Goal: Task Accomplishment & Management: Use online tool/utility

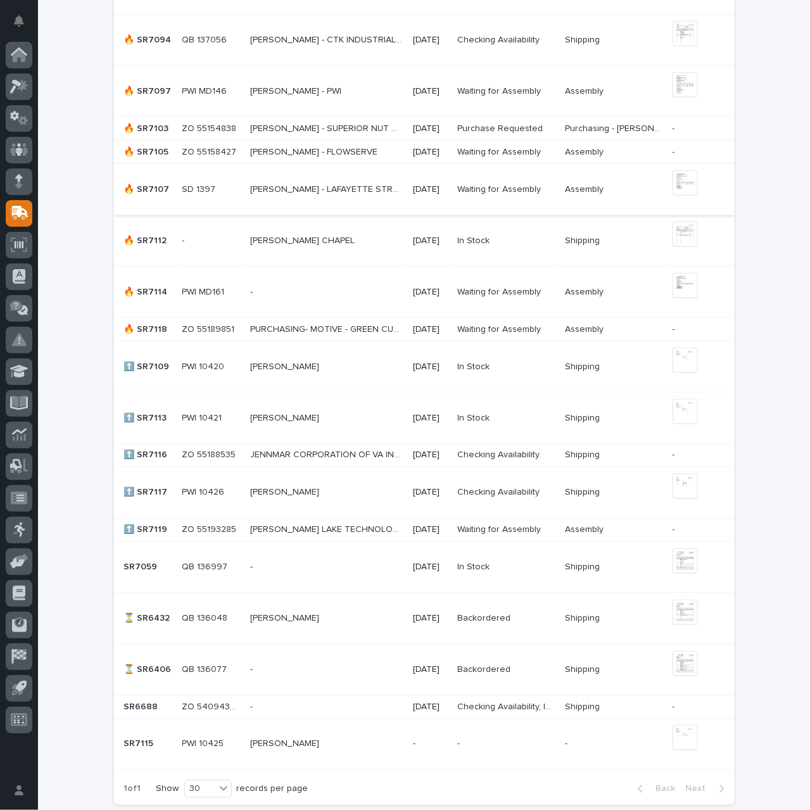
scroll to position [888, 0]
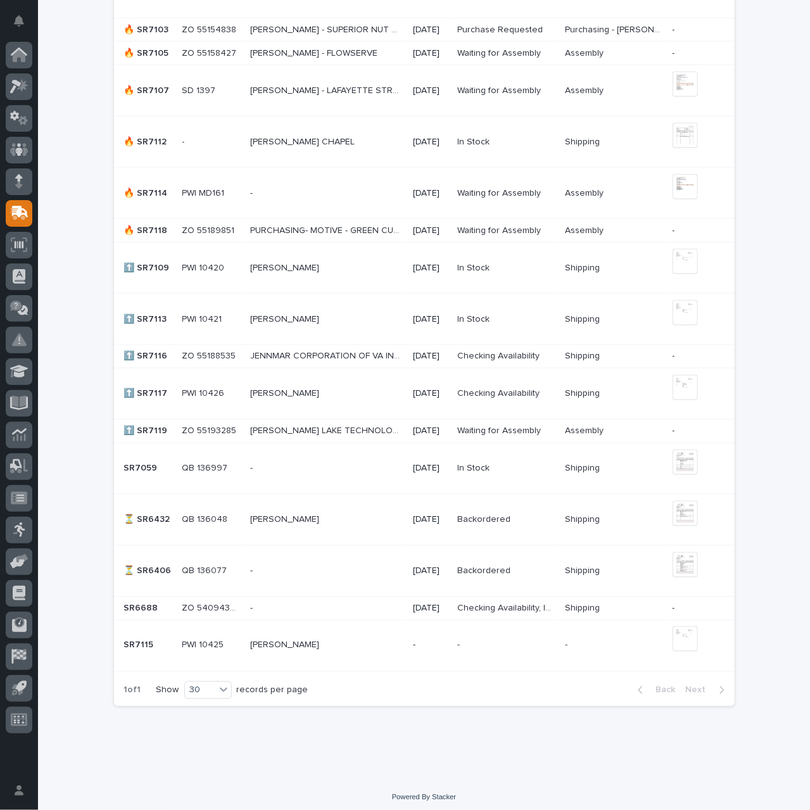
click at [339, 393] on p at bounding box center [326, 394] width 153 height 11
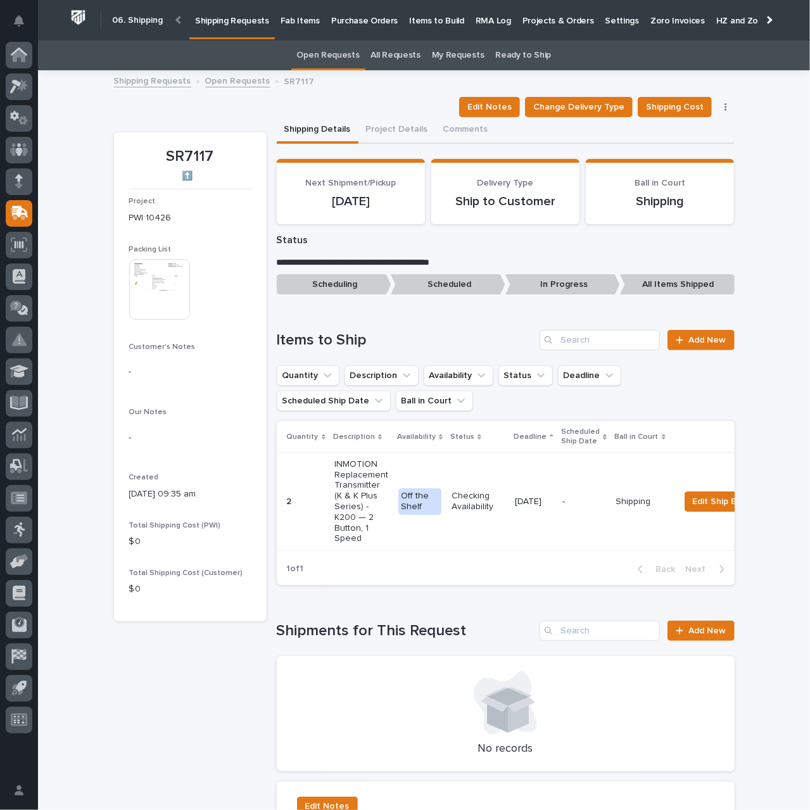
click at [513, 522] on td "[DATE]" at bounding box center [533, 502] width 47 height 98
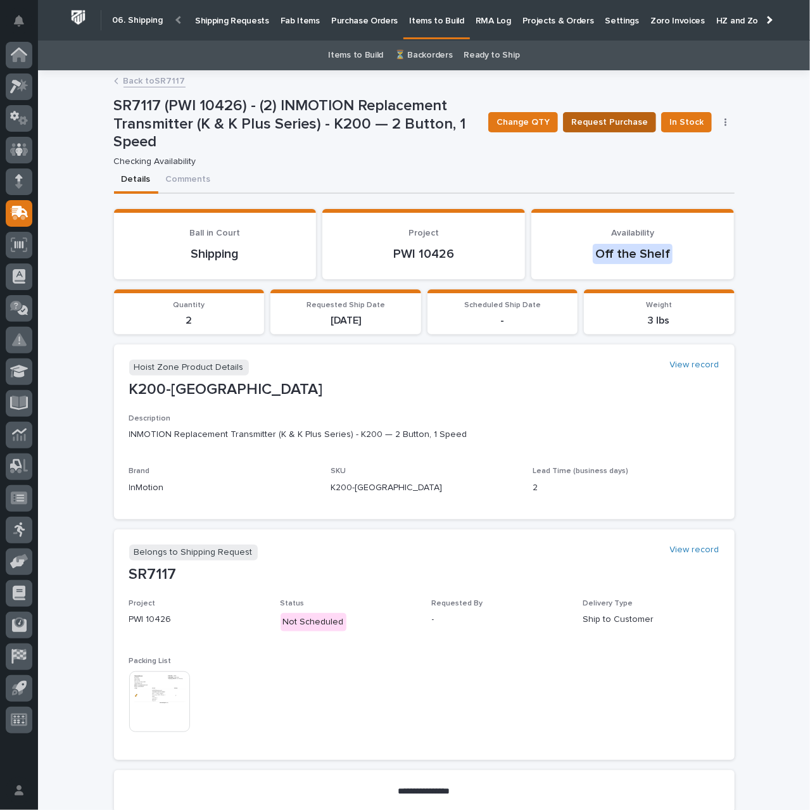
click at [622, 125] on span "Request Purchase" at bounding box center [609, 122] width 77 height 15
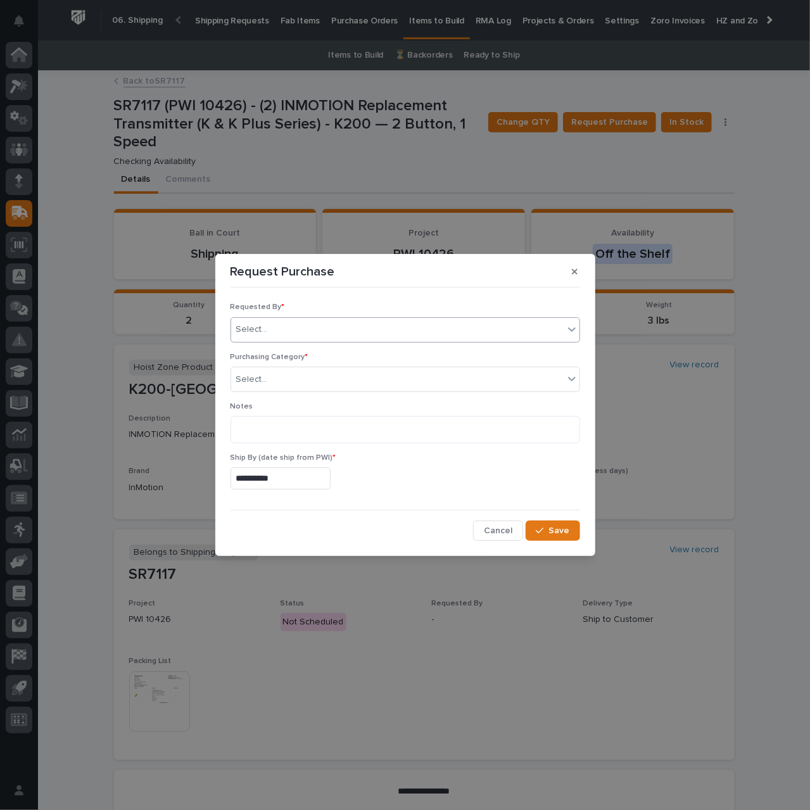
click at [300, 329] on div "Select..." at bounding box center [397, 329] width 332 height 21
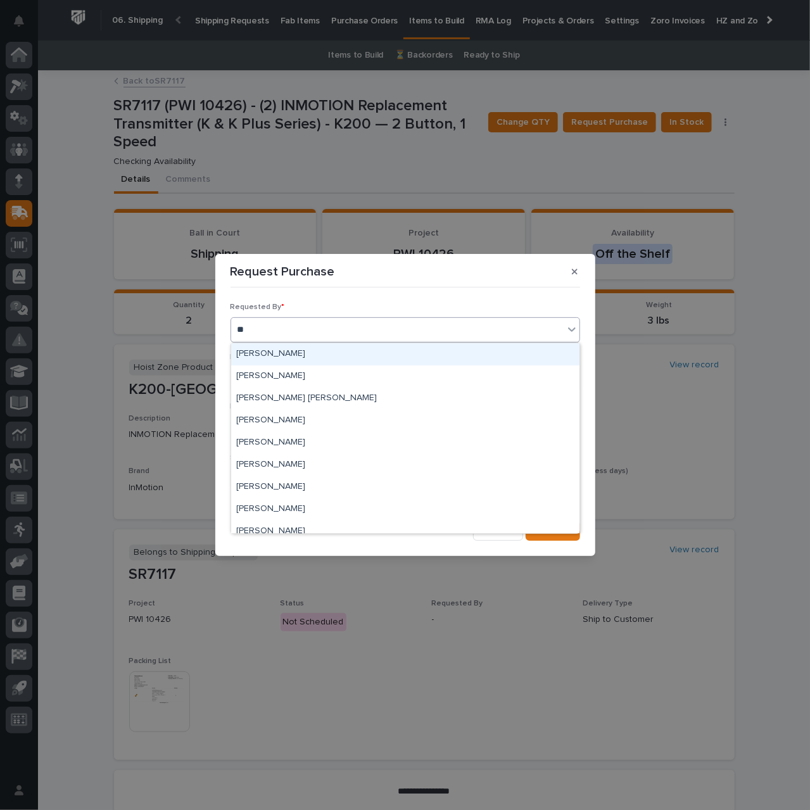
type input "***"
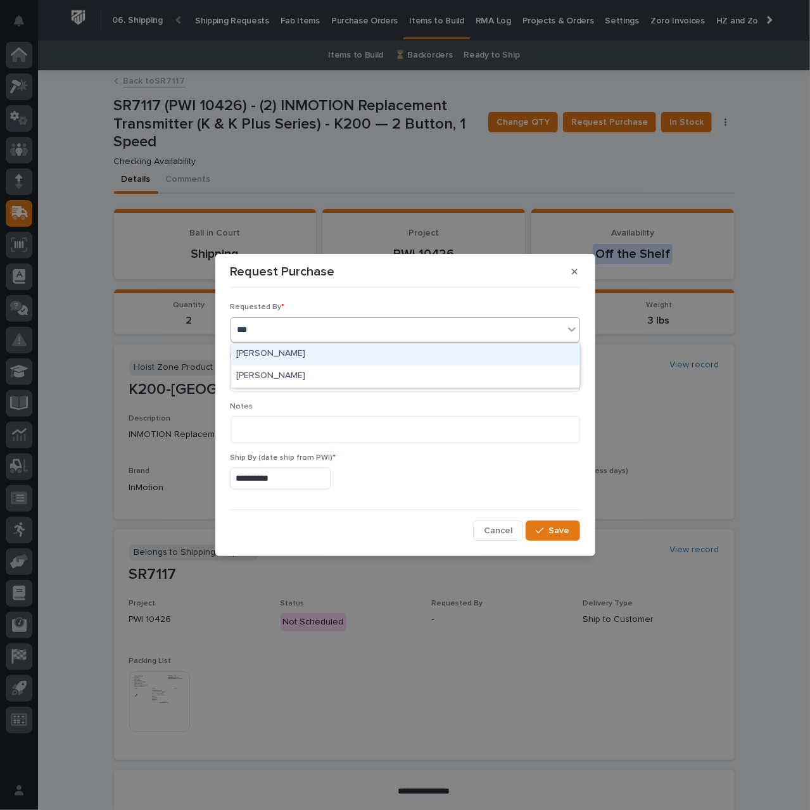
click at [301, 353] on div "[PERSON_NAME]" at bounding box center [405, 354] width 348 height 22
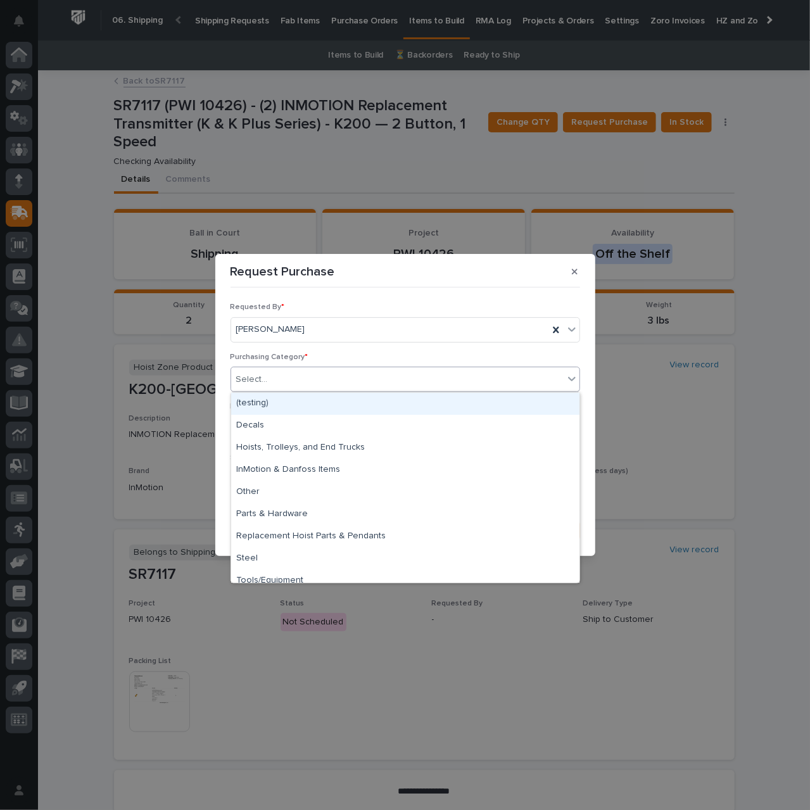
click at [317, 375] on div "Select..." at bounding box center [397, 379] width 332 height 21
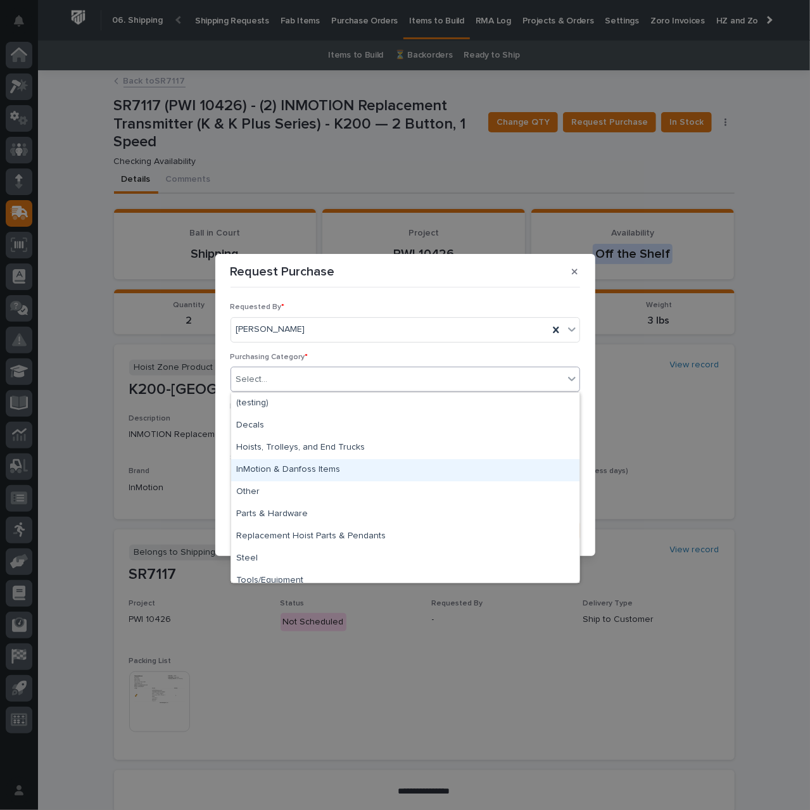
click at [318, 468] on div "InMotion & Danfoss Items" at bounding box center [405, 470] width 348 height 22
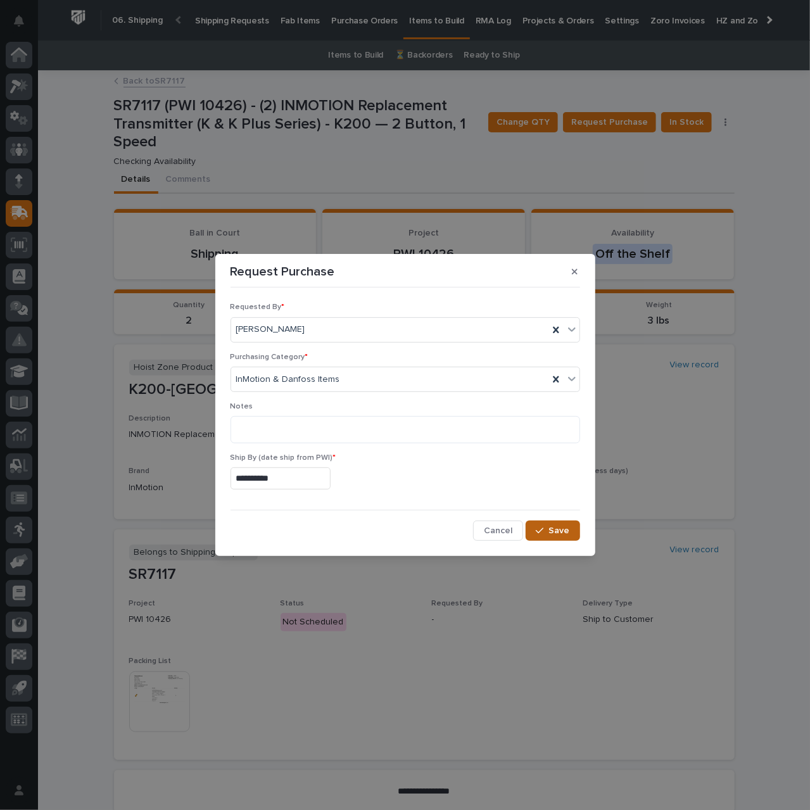
click at [553, 525] on span "Save" at bounding box center [559, 530] width 21 height 11
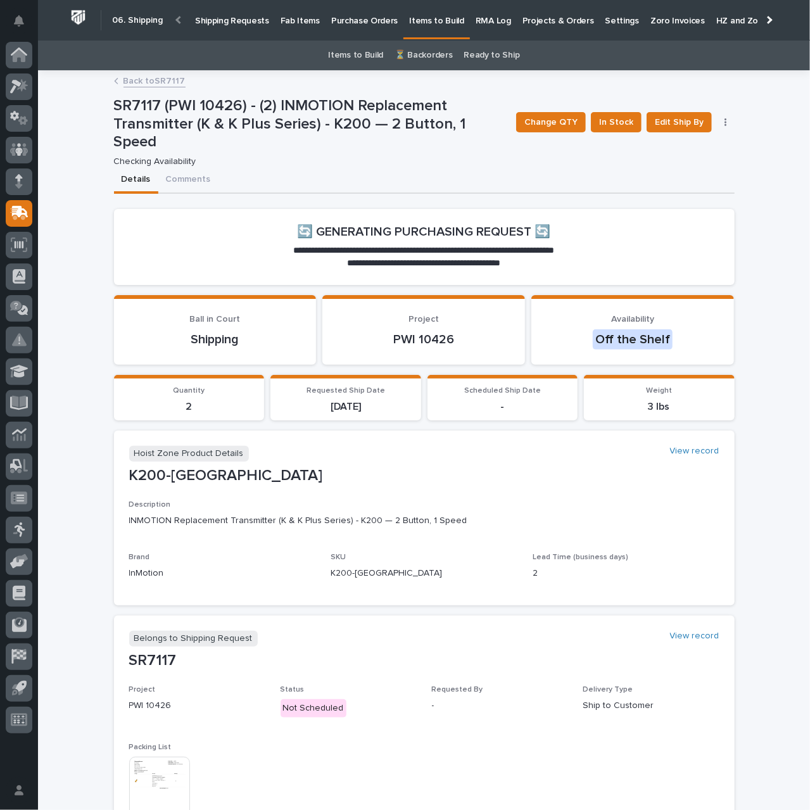
click at [152, 81] on link "Back to SR7117" at bounding box center [154, 80] width 62 height 15
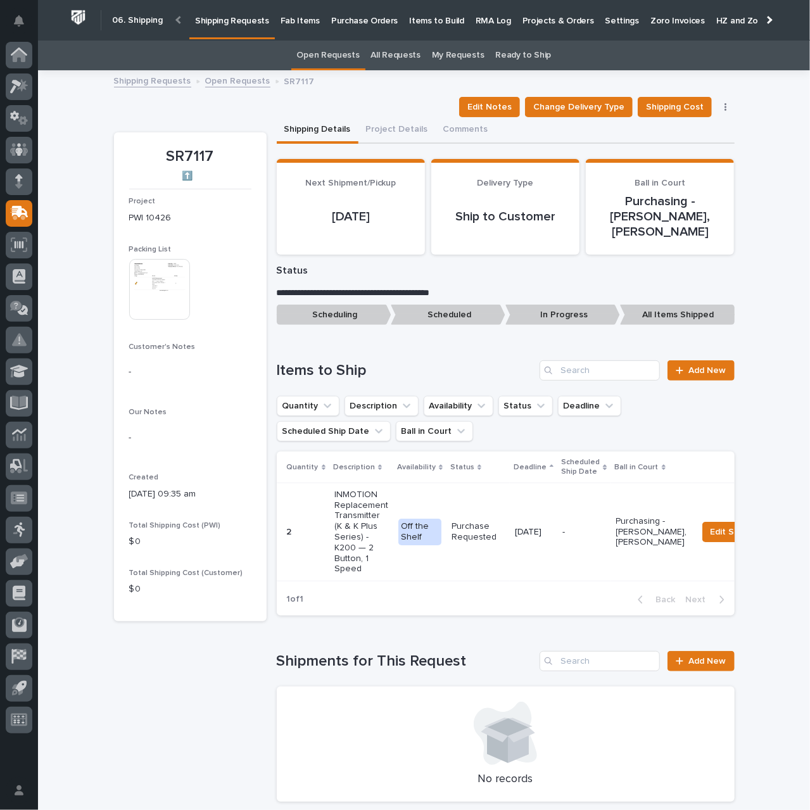
click at [220, 78] on link "Open Requests" at bounding box center [237, 80] width 65 height 15
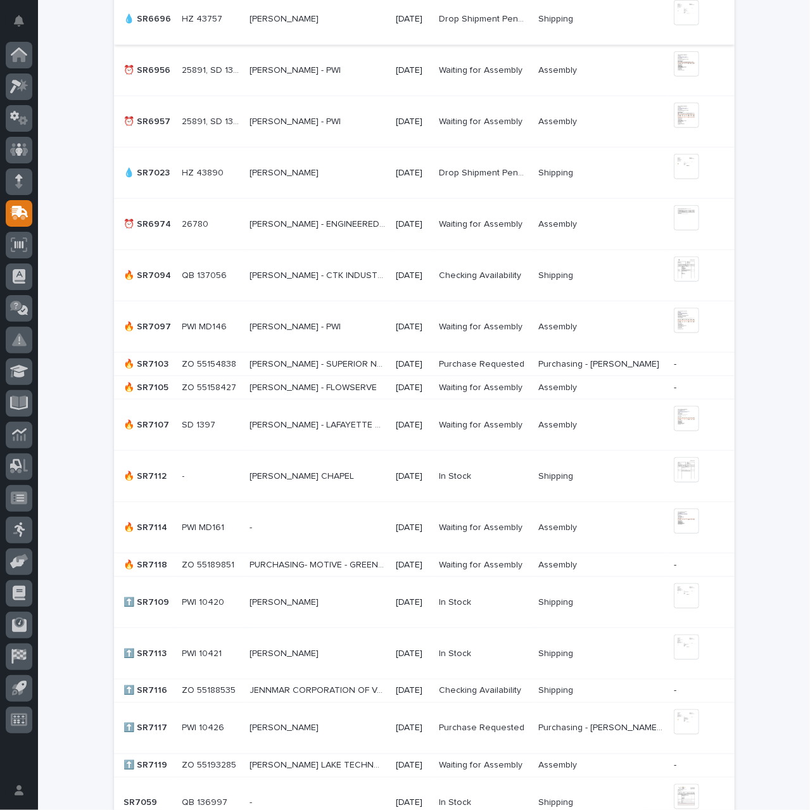
scroll to position [570, 0]
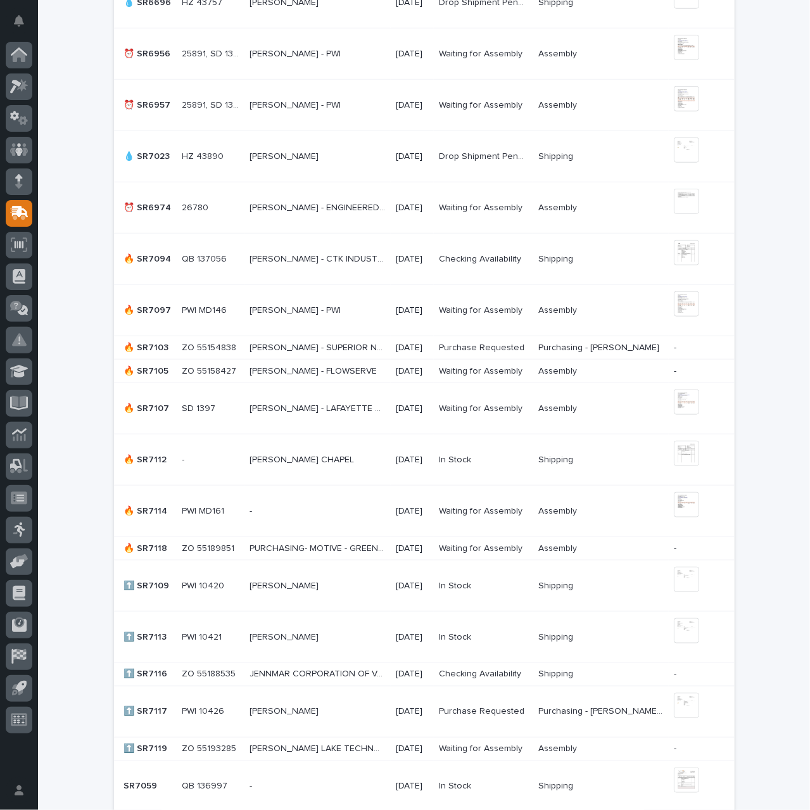
click at [349, 670] on p "JENNMAR CORPORATION OF VA INC - JENNMAR CORPORATION OF VA INC" at bounding box center [318, 673] width 139 height 13
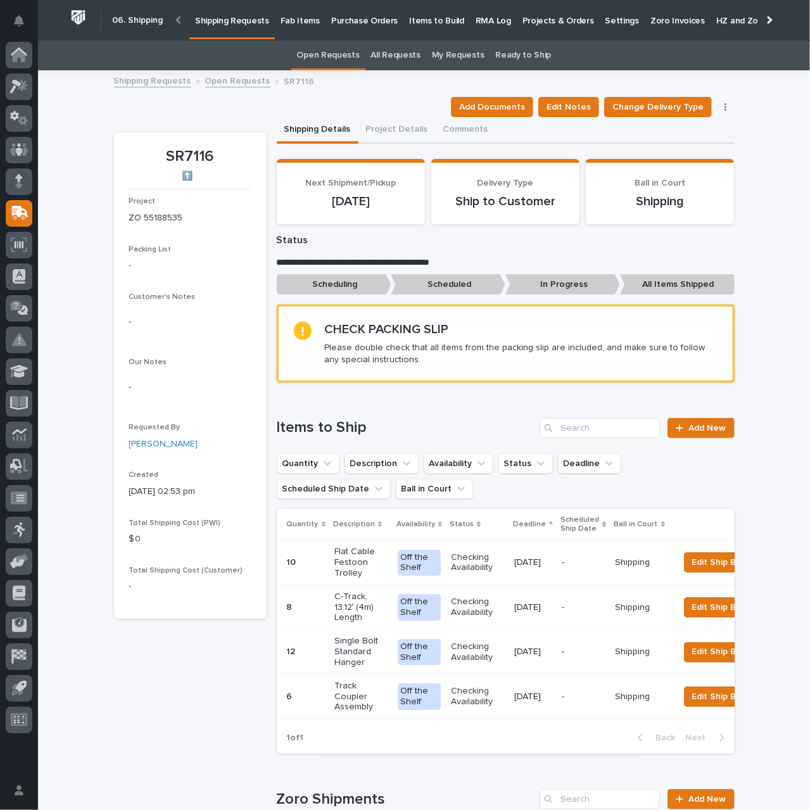
click at [233, 80] on link "Open Requests" at bounding box center [237, 80] width 65 height 15
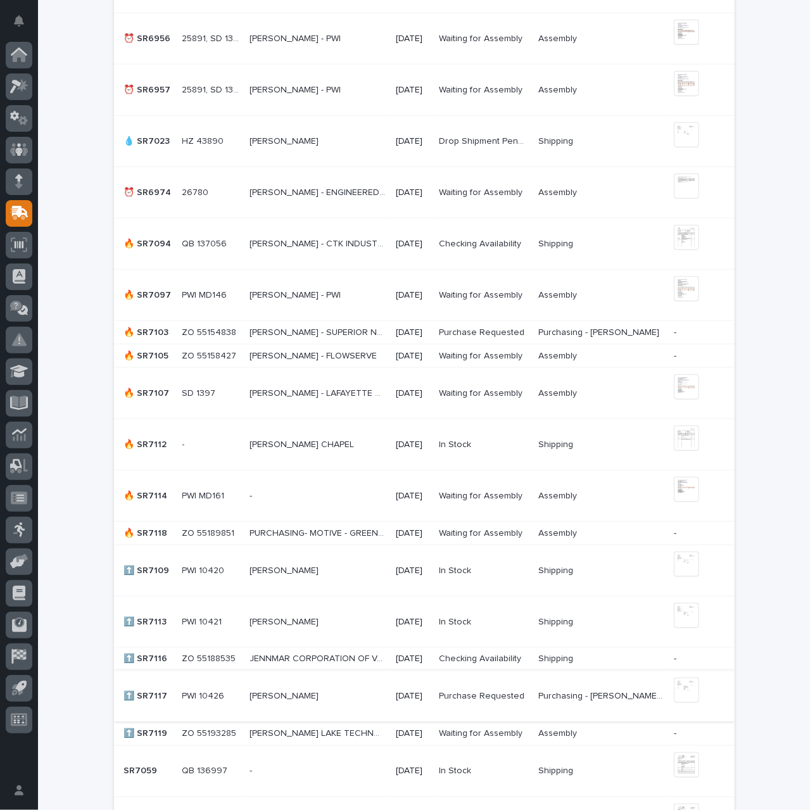
scroll to position [610, 0]
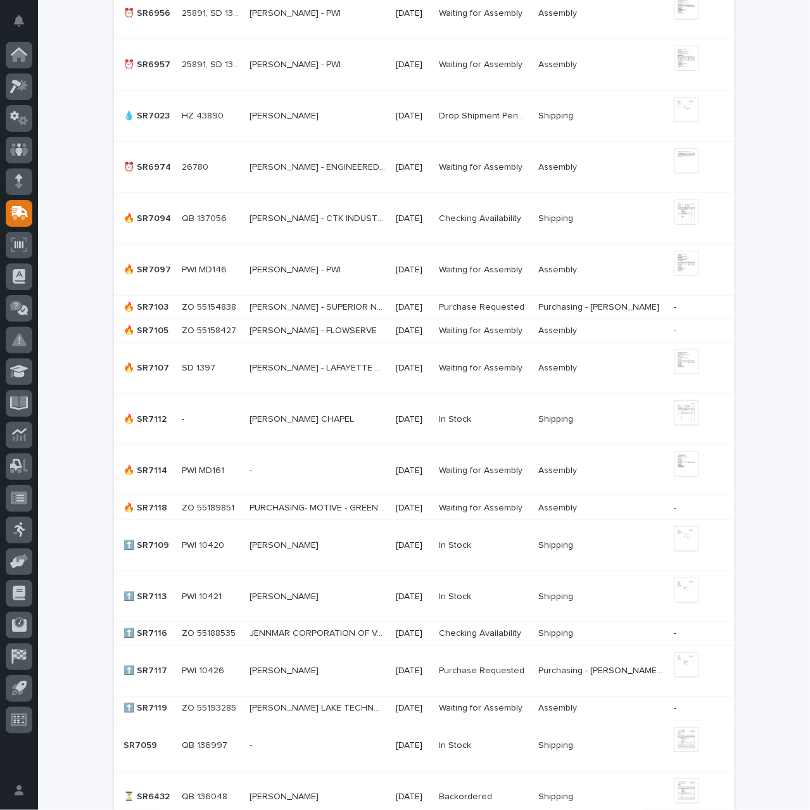
click at [329, 705] on p "[PERSON_NAME] LAKE TECHNOLOGIES" at bounding box center [318, 707] width 139 height 13
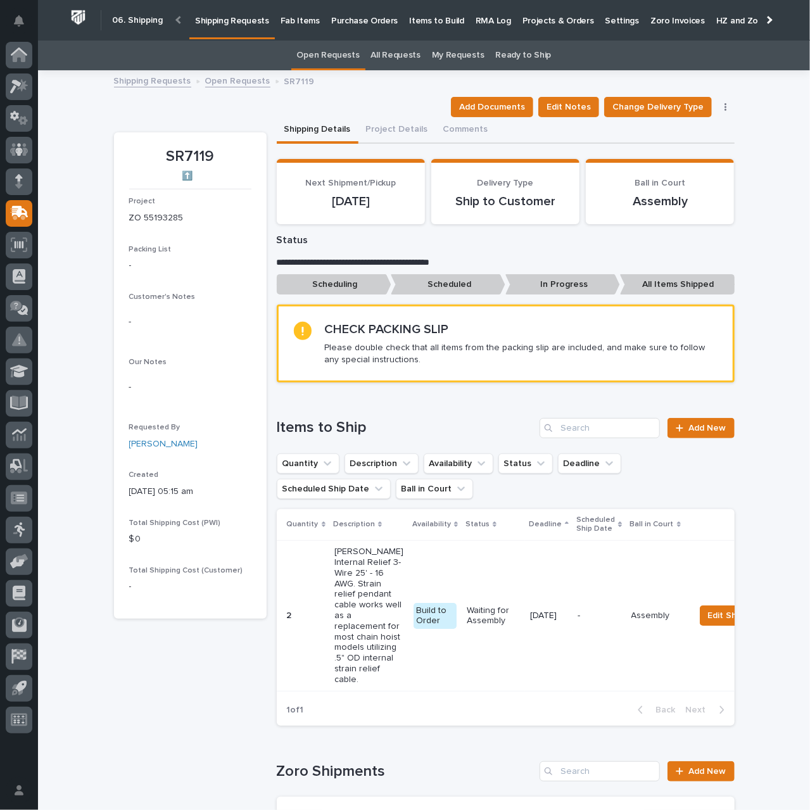
click at [229, 84] on link "Open Requests" at bounding box center [237, 80] width 65 height 15
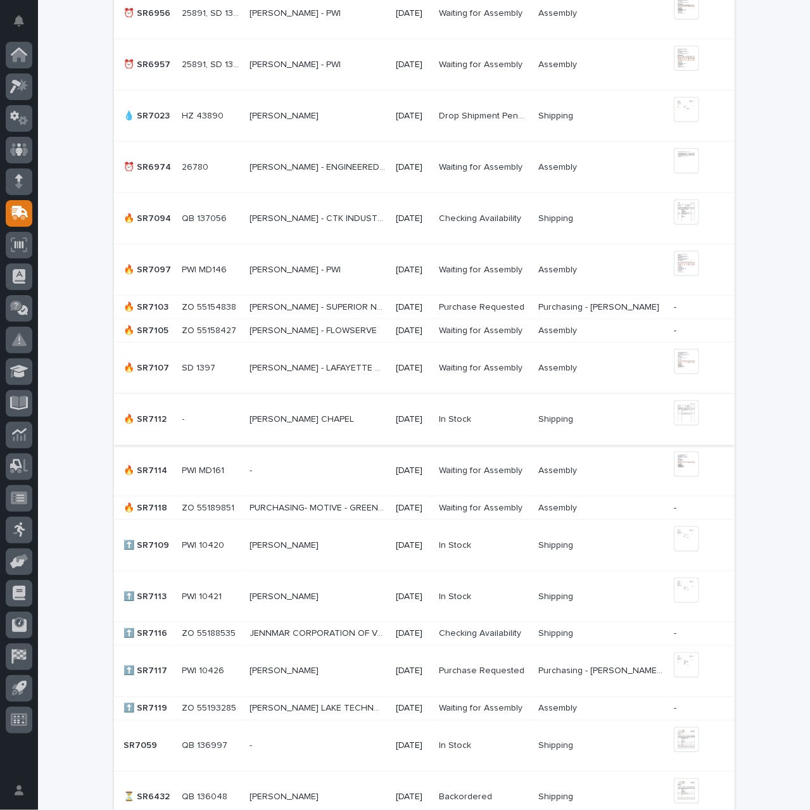
scroll to position [737, 0]
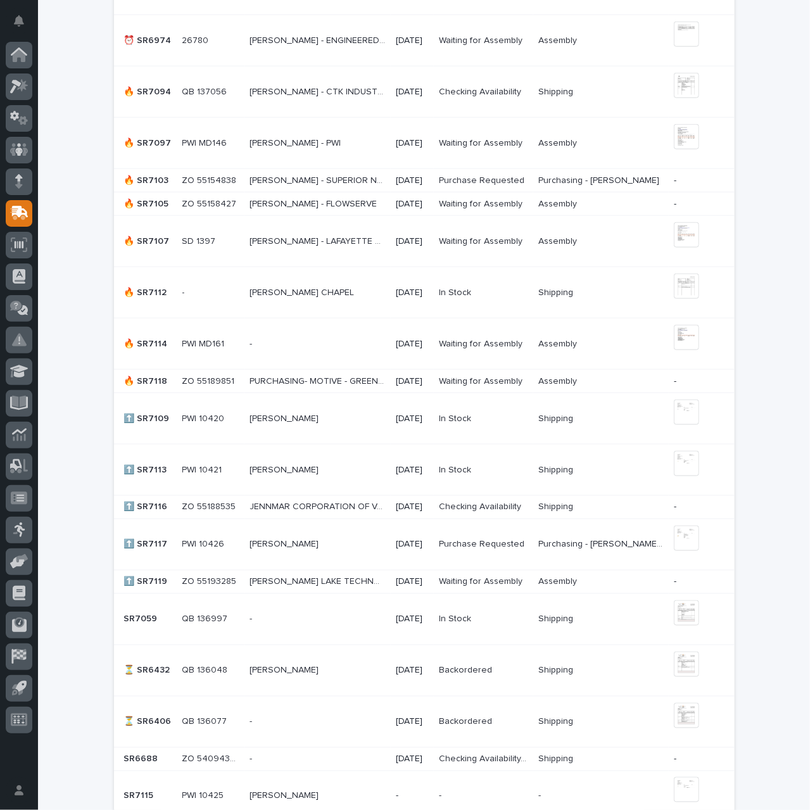
click at [313, 379] on p "PURCHASING- MOTIVE - GREEN CUBES TECHNOLOGY" at bounding box center [318, 380] width 139 height 13
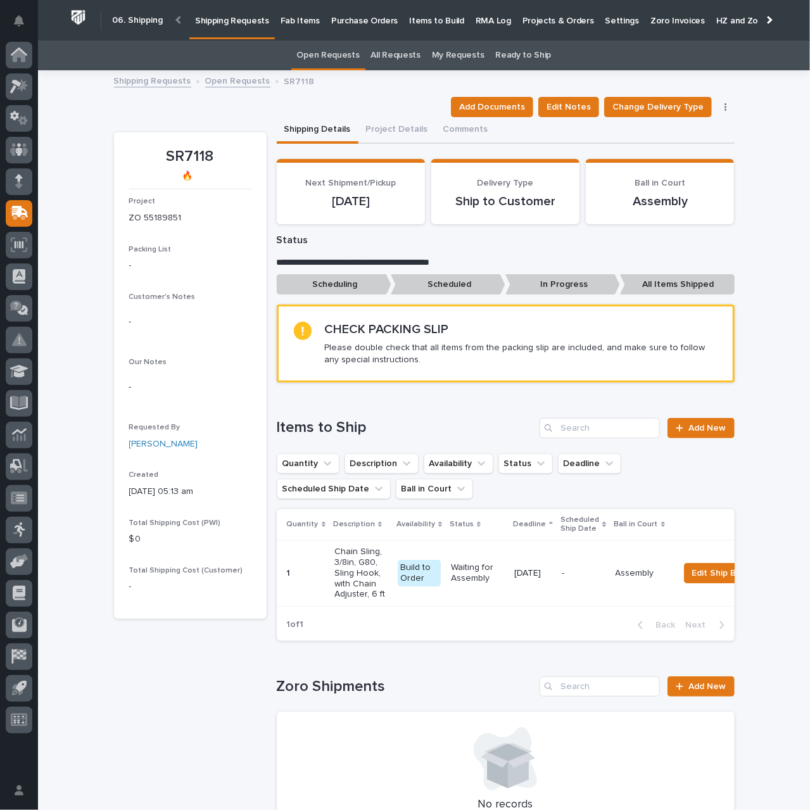
click at [234, 84] on link "Open Requests" at bounding box center [237, 80] width 65 height 15
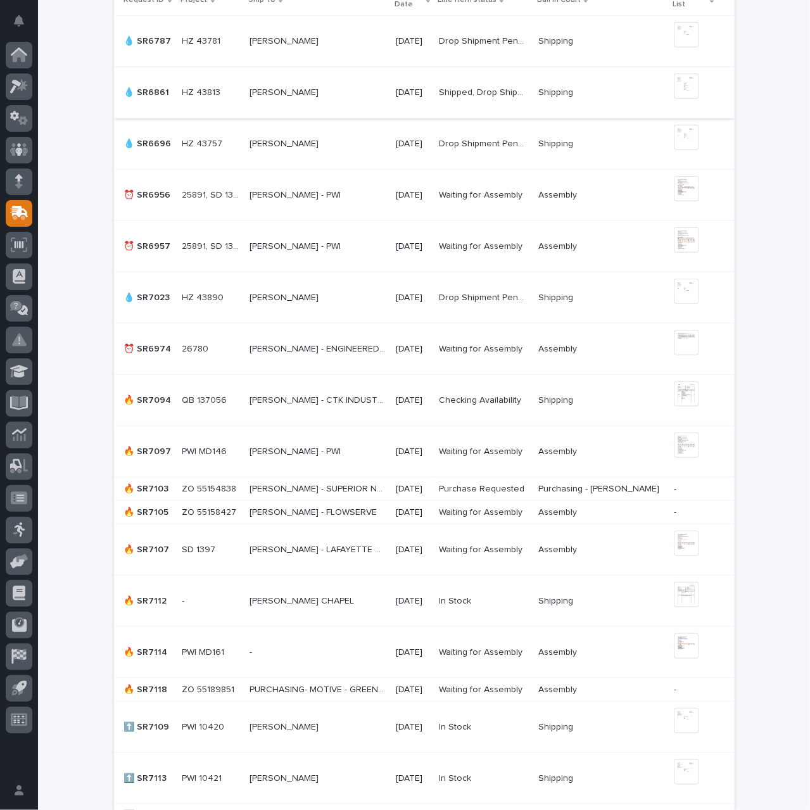
scroll to position [507, 0]
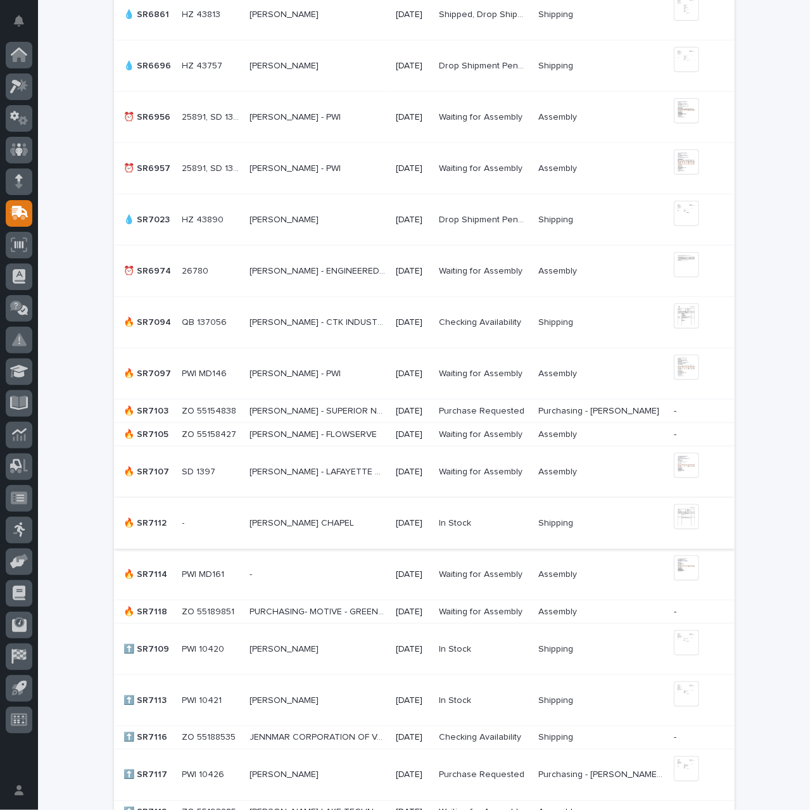
click at [685, 518] on img at bounding box center [686, 516] width 25 height 25
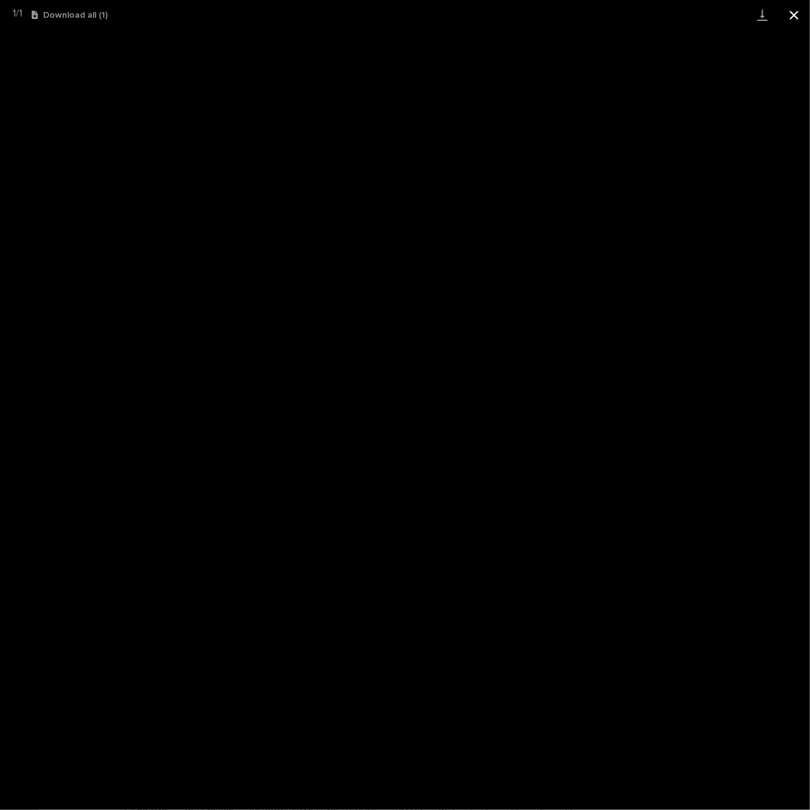
click at [793, 16] on button "Close gallery" at bounding box center [794, 15] width 32 height 30
